Goal: Task Accomplishment & Management: Manage account settings

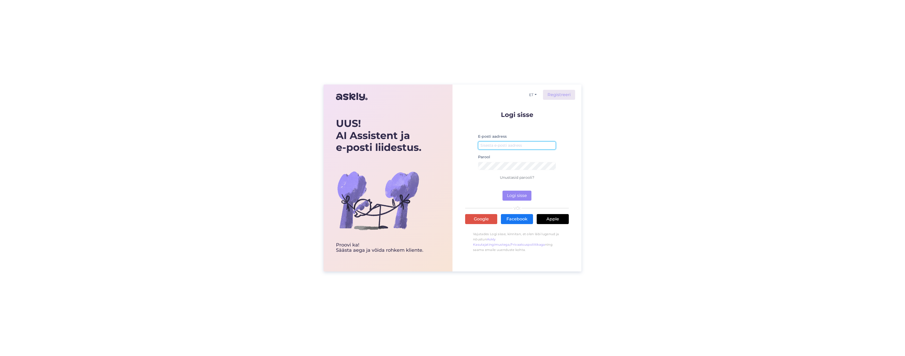
click at [492, 146] on input "email" at bounding box center [517, 145] width 78 height 8
type input "[EMAIL_ADDRESS][DOMAIN_NAME]"
click at [517, 198] on button "Logi sisse" at bounding box center [516, 195] width 29 height 10
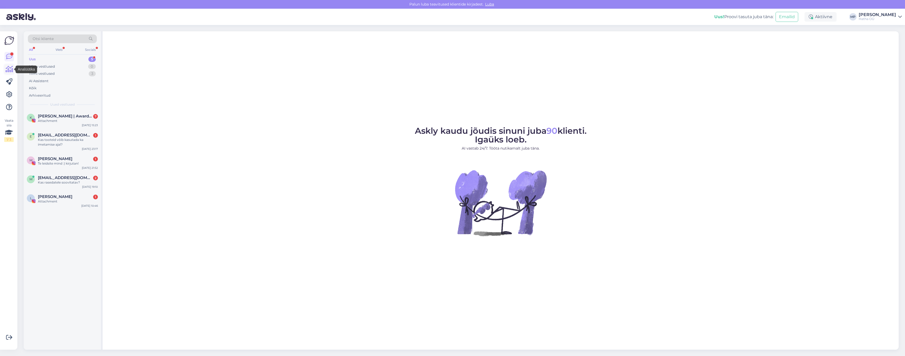
click at [8, 67] on icon at bounding box center [10, 69] width 8 height 6
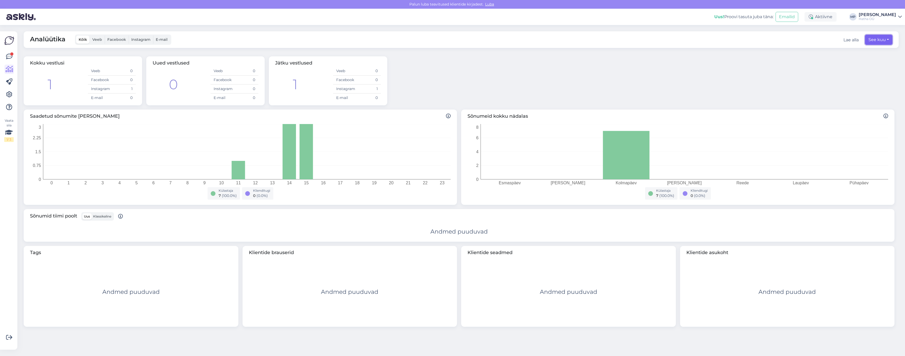
click at [880, 42] on button "See kuu" at bounding box center [878, 40] width 27 height 10
select select "9"
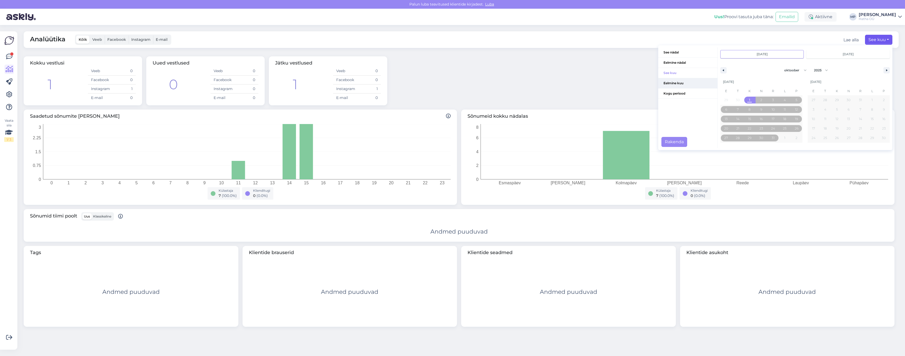
click at [678, 82] on span "Eelmine kuu" at bounding box center [687, 83] width 59 height 10
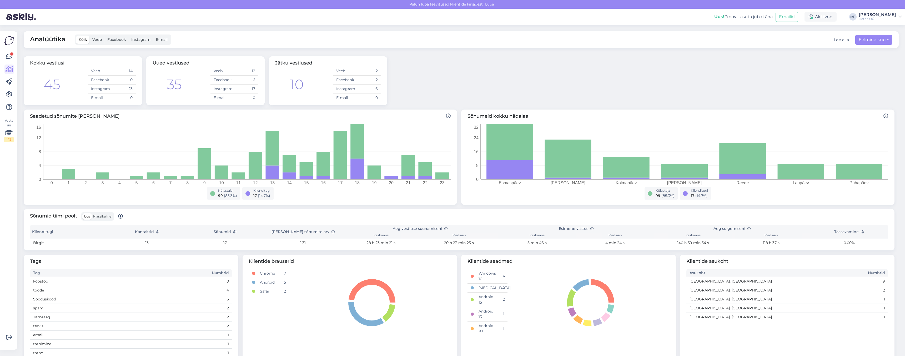
click at [430, 64] on div "Kokku vestlusi 45 Veeb 14 Facebook 0 Instagram 23 E-mail 0 Uued vestlused 35 Ve…" at bounding box center [459, 80] width 875 height 53
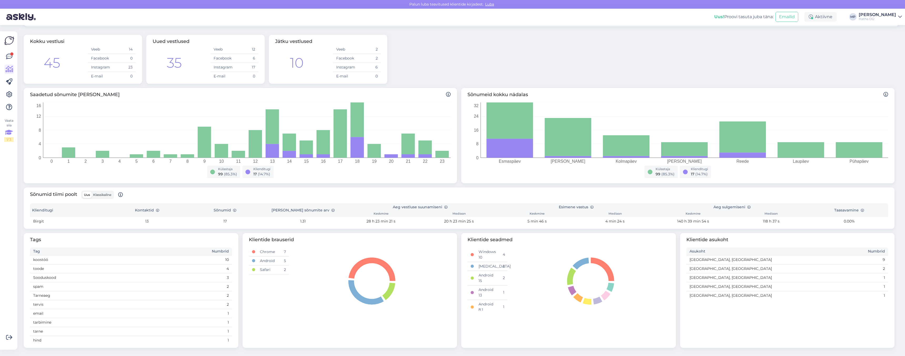
scroll to position [22, 0]
